Goal: Navigation & Orientation: Find specific page/section

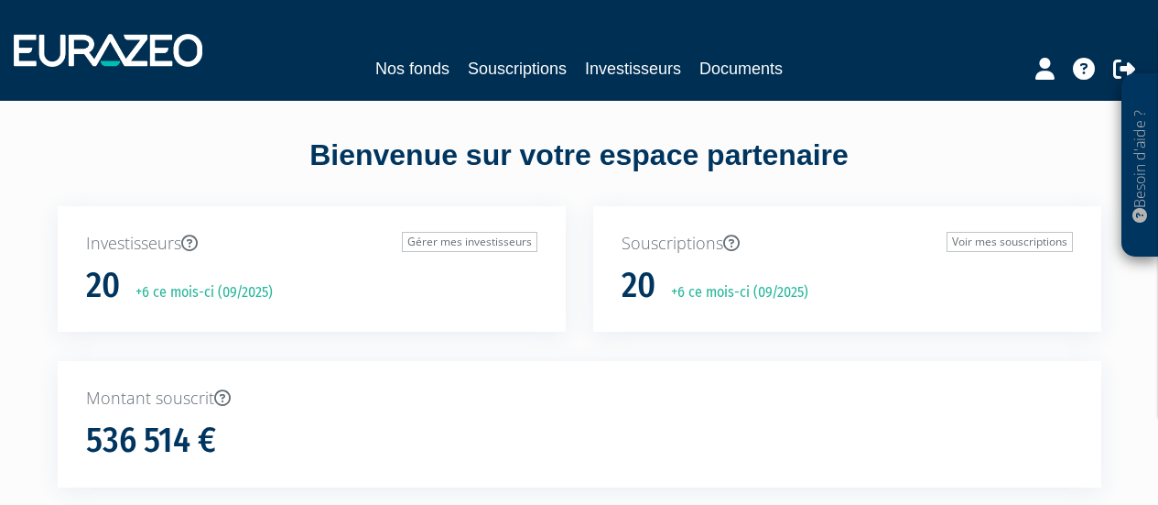
scroll to position [24, 0]
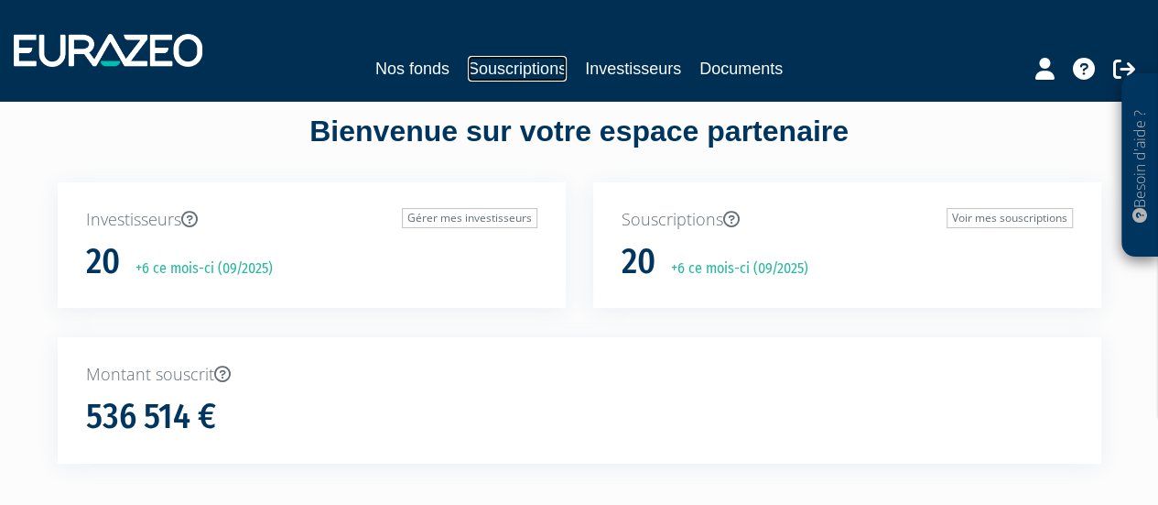
click at [515, 67] on link "Souscriptions" at bounding box center [517, 69] width 99 height 26
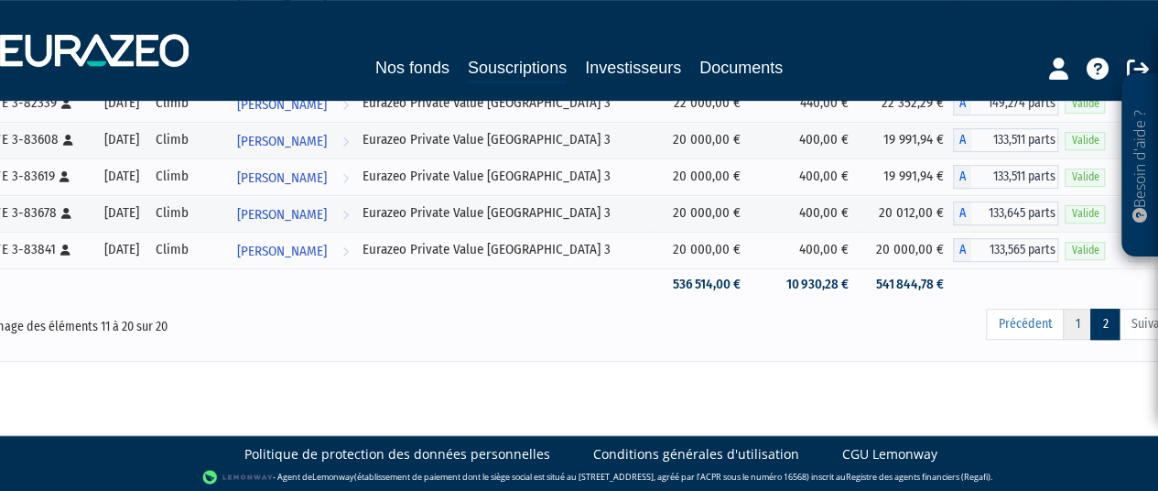
click at [1077, 331] on link "1" at bounding box center [1077, 324] width 28 height 31
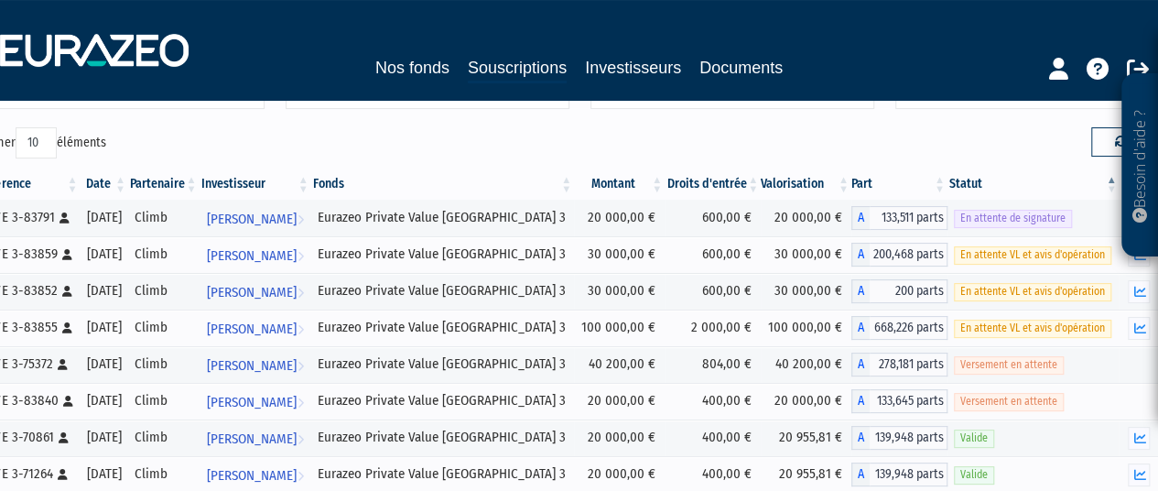
scroll to position [119, 0]
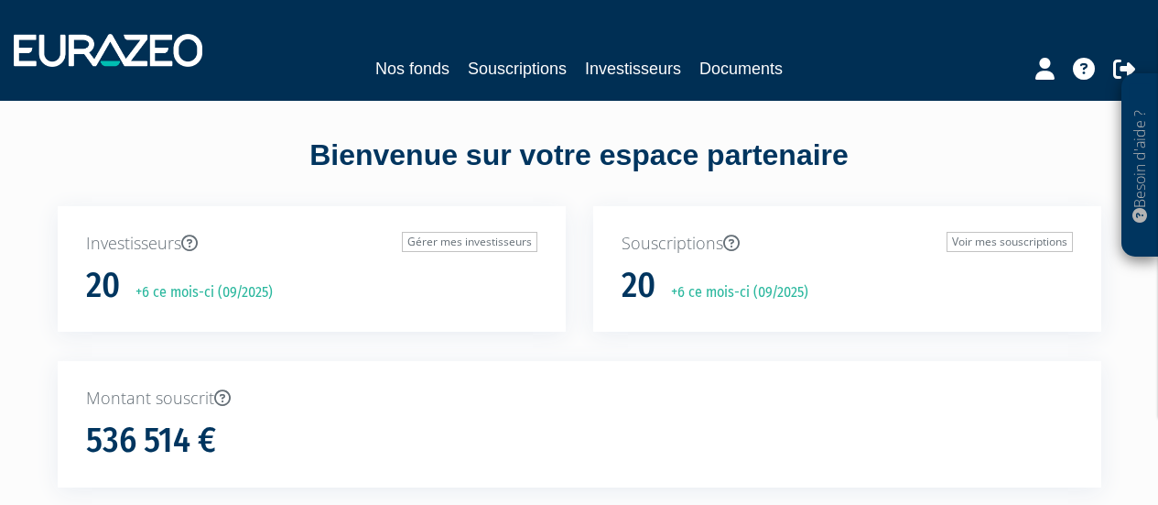
scroll to position [24, 0]
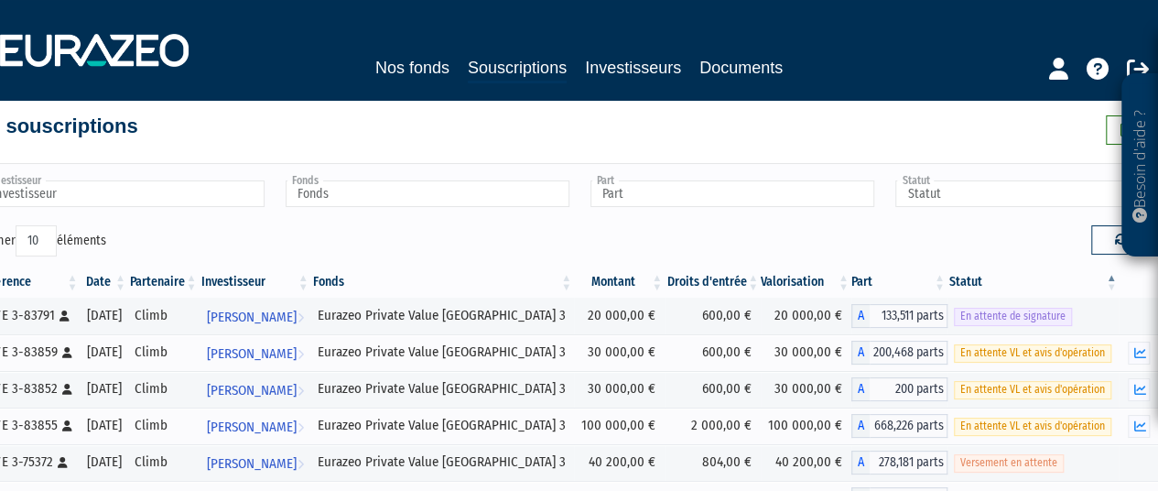
scroll to position [22, 38]
